Goal: Transaction & Acquisition: Download file/media

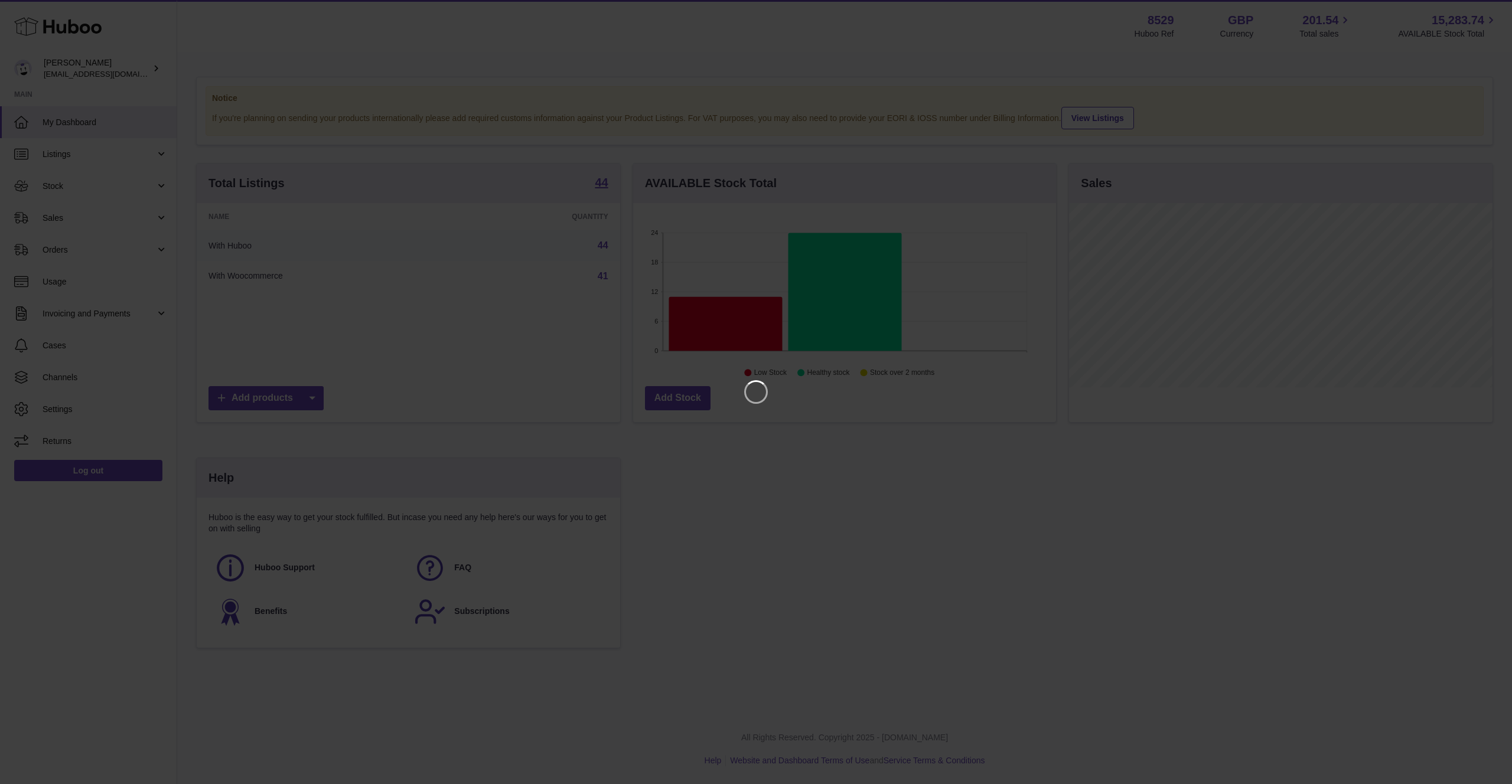
scroll to position [184, 424]
click at [1484, 13] on icon "Close" at bounding box center [1482, 10] width 10 height 10
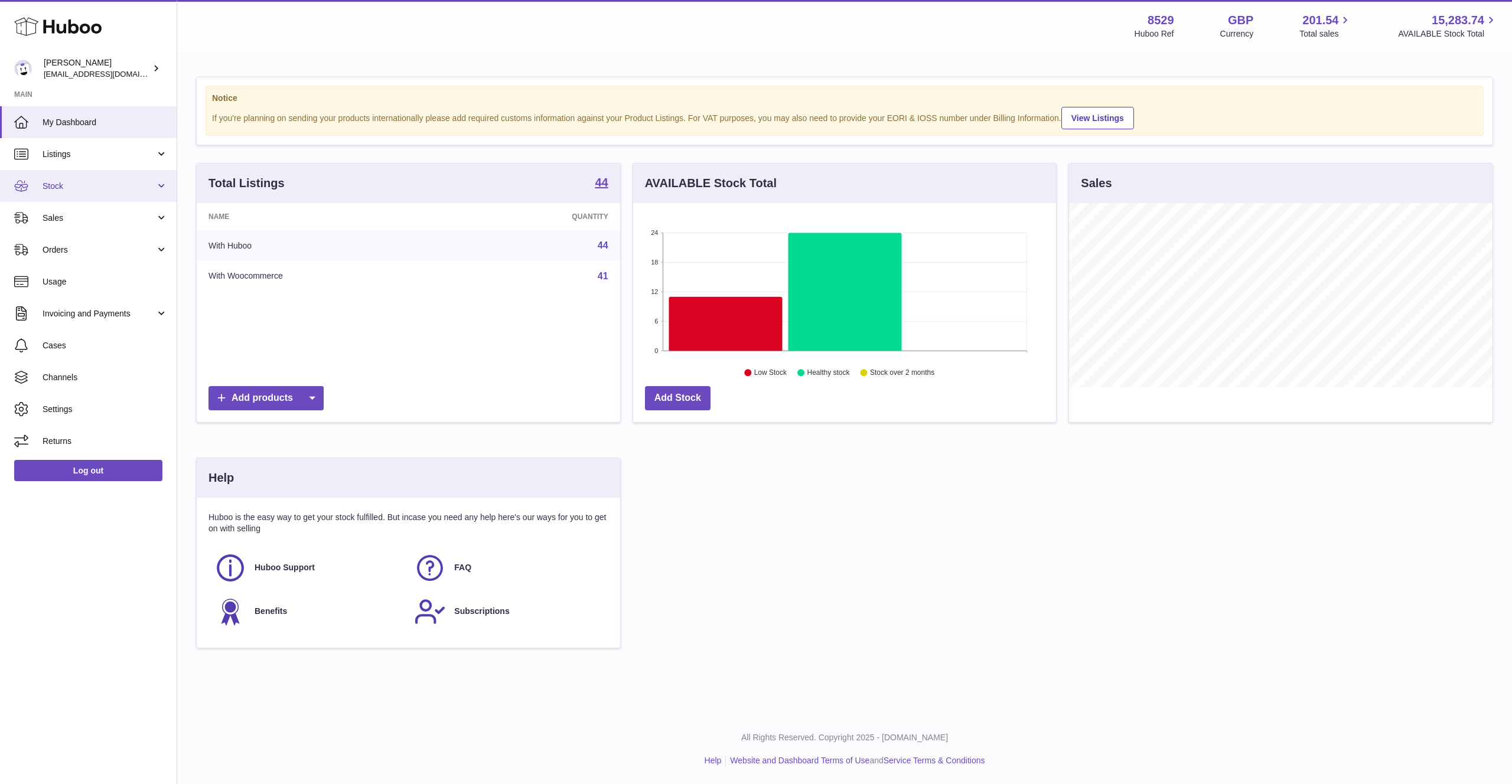
click at [93, 188] on span "Stock" at bounding box center [99, 186] width 113 height 11
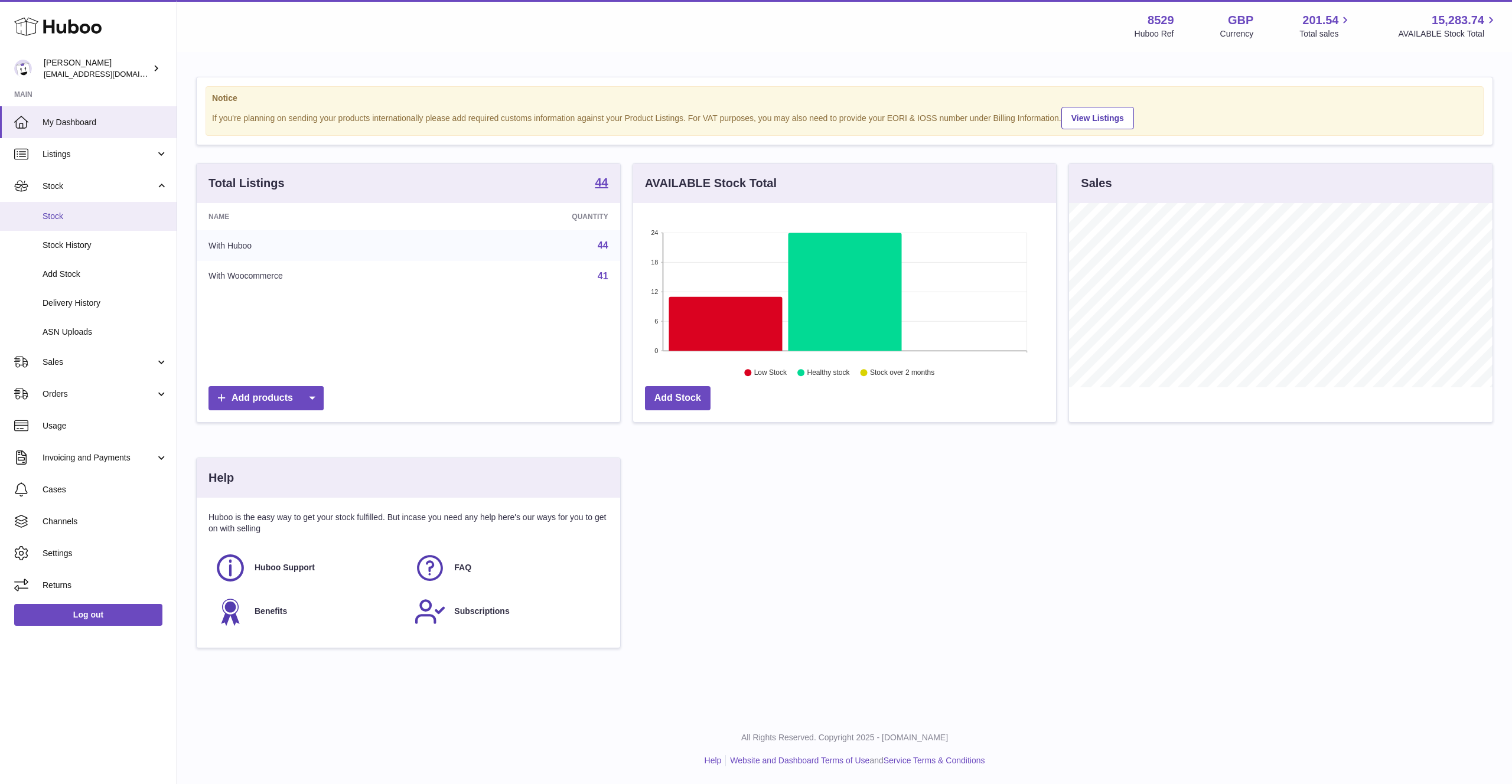
click at [92, 214] on span "Stock" at bounding box center [105, 216] width 126 height 11
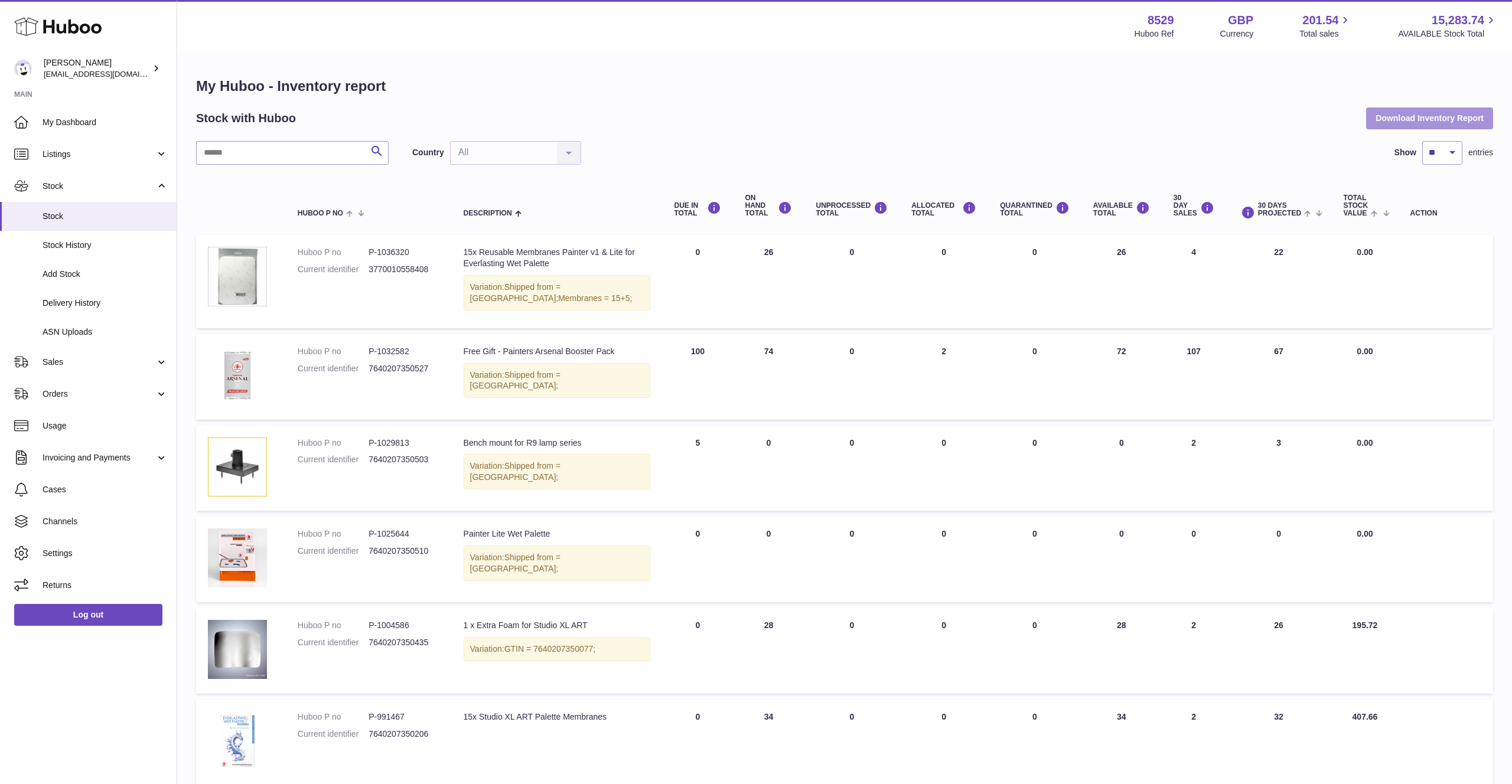
click at [1452, 119] on button "Download Inventory Report" at bounding box center [1430, 118] width 127 height 21
